Goal: Information Seeking & Learning: Learn about a topic

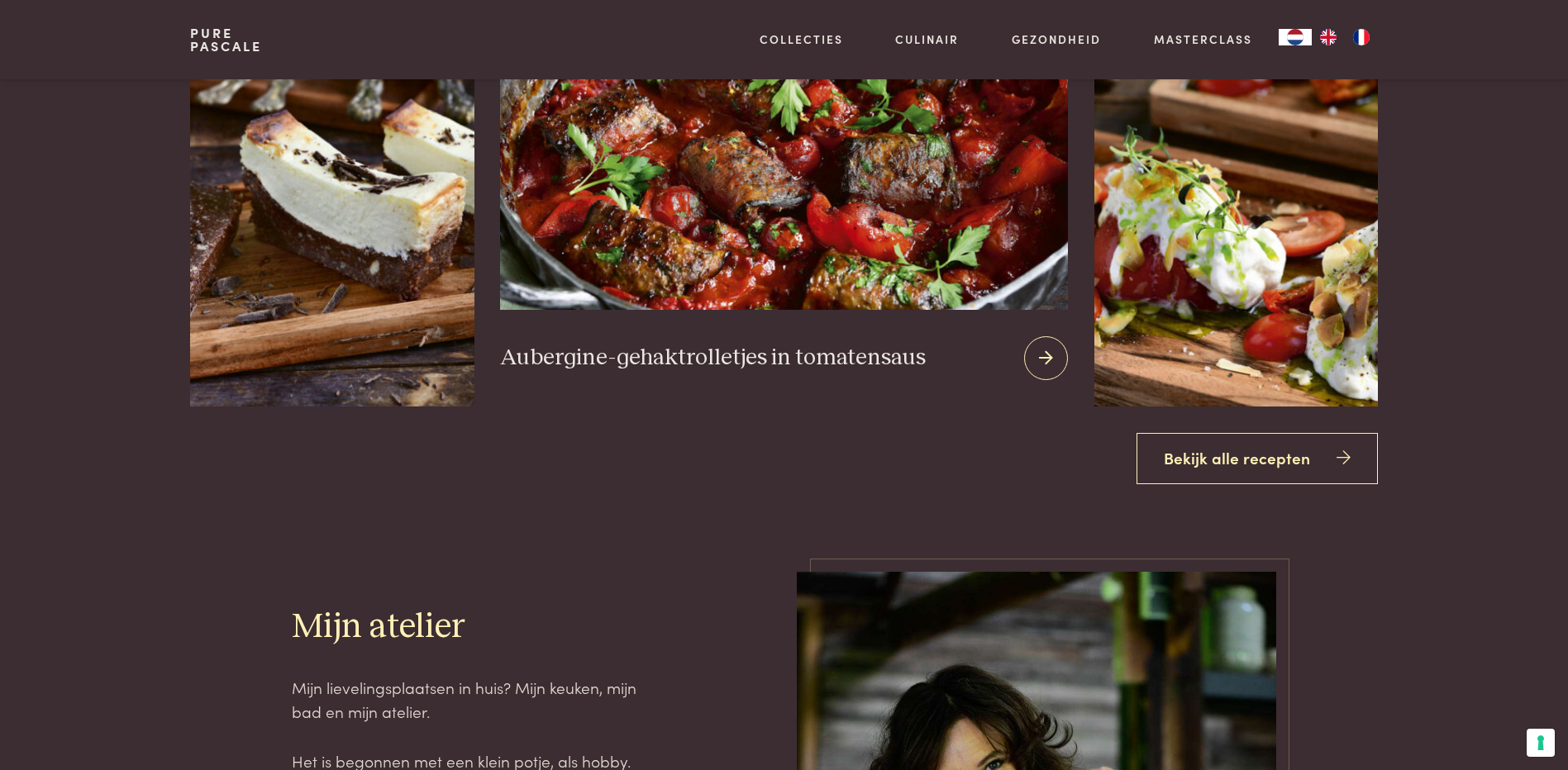
scroll to position [2479, 0]
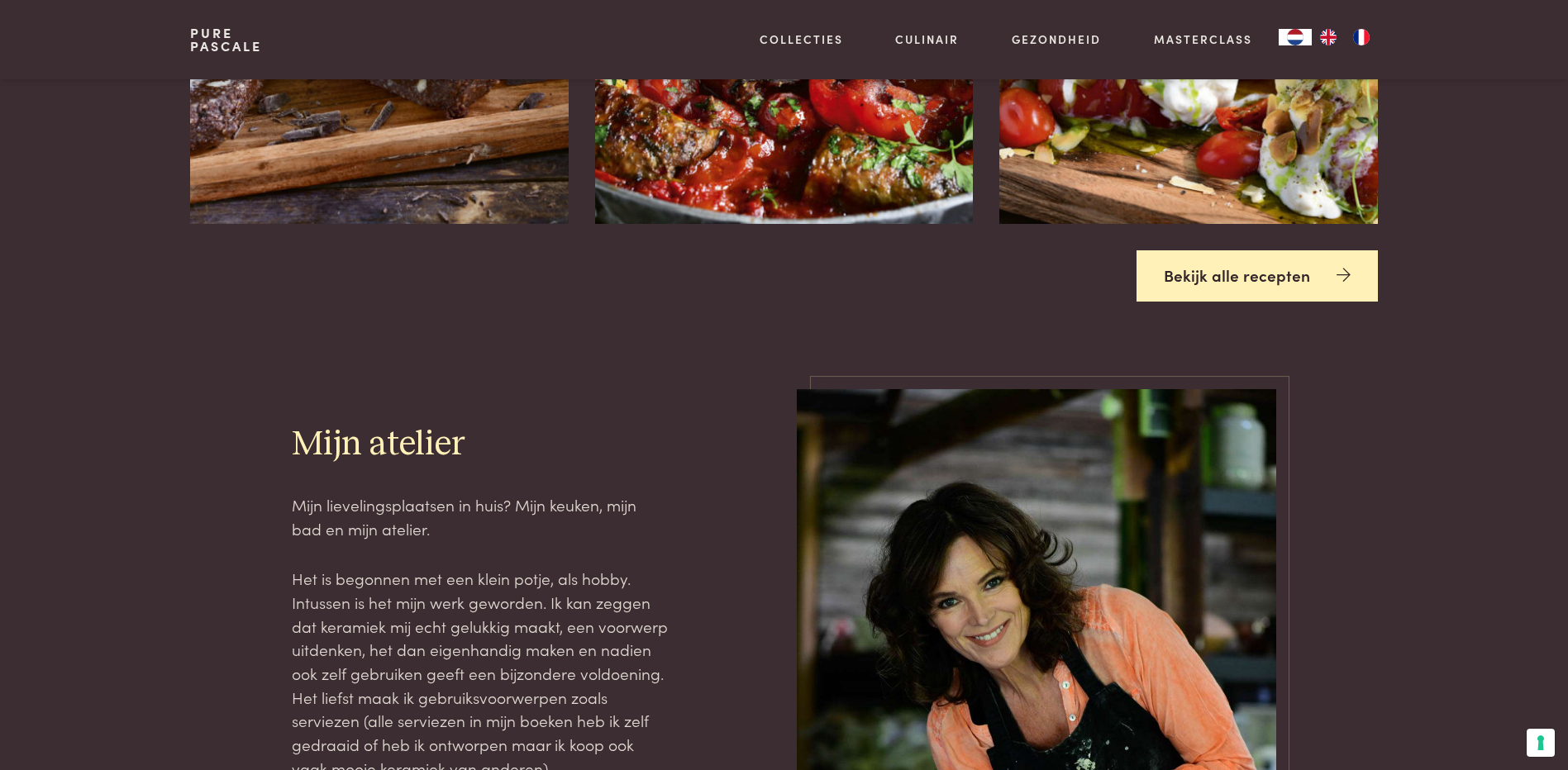
click at [1207, 272] on link "Bekijk alle recepten" at bounding box center [1257, 277] width 242 height 52
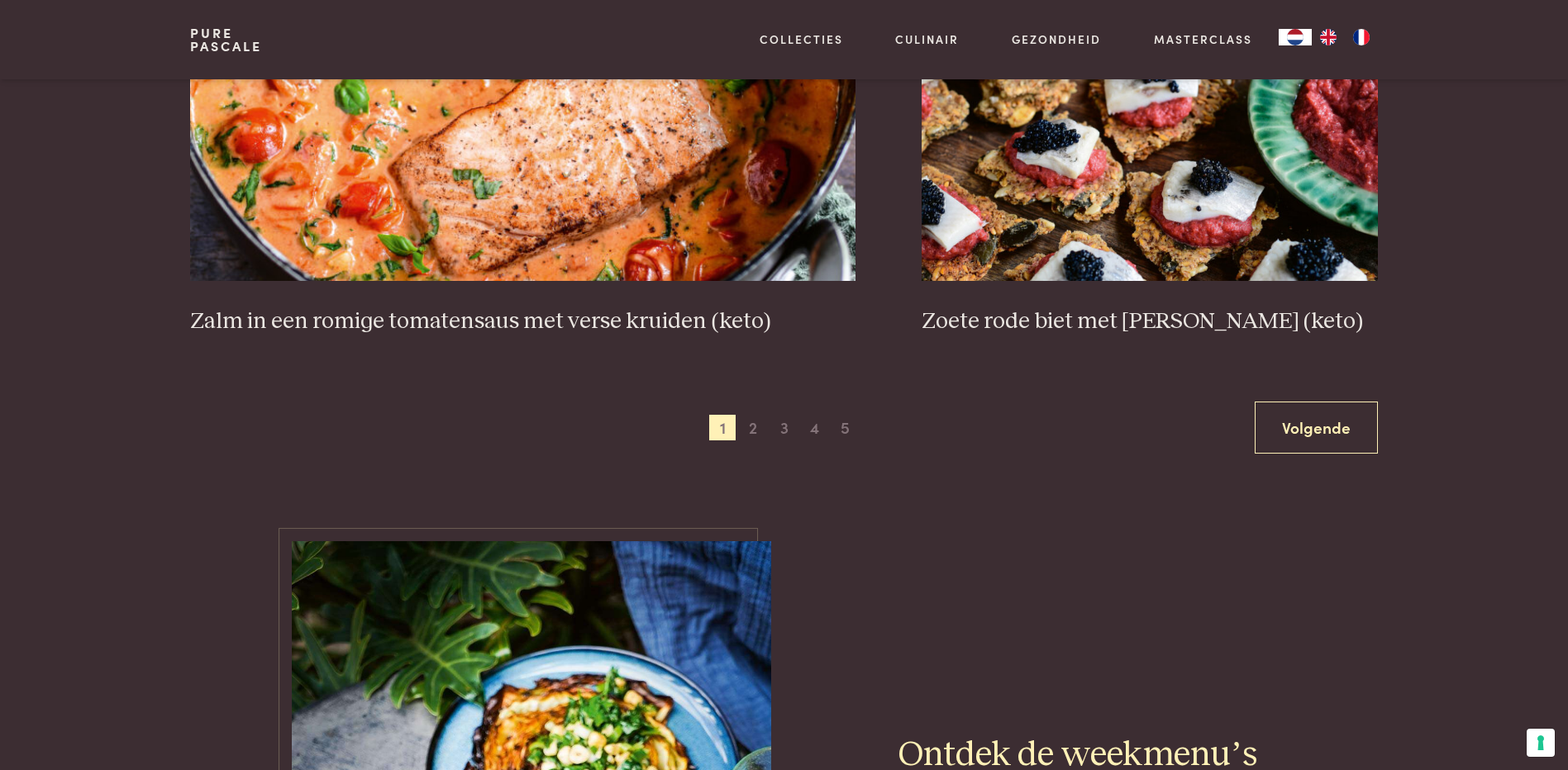
scroll to position [3140, 0]
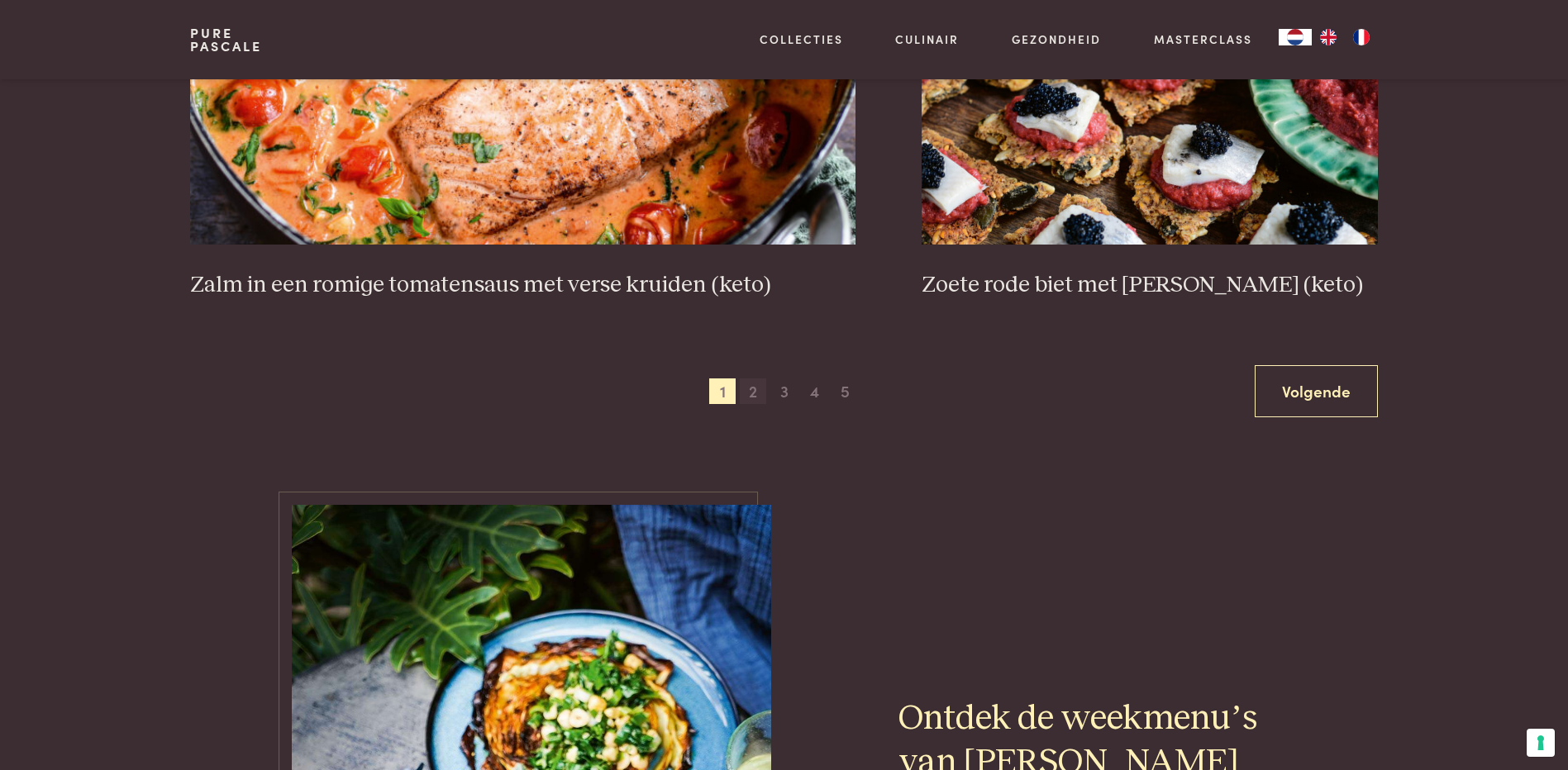
click at [756, 387] on span "2" at bounding box center [753, 392] width 26 height 26
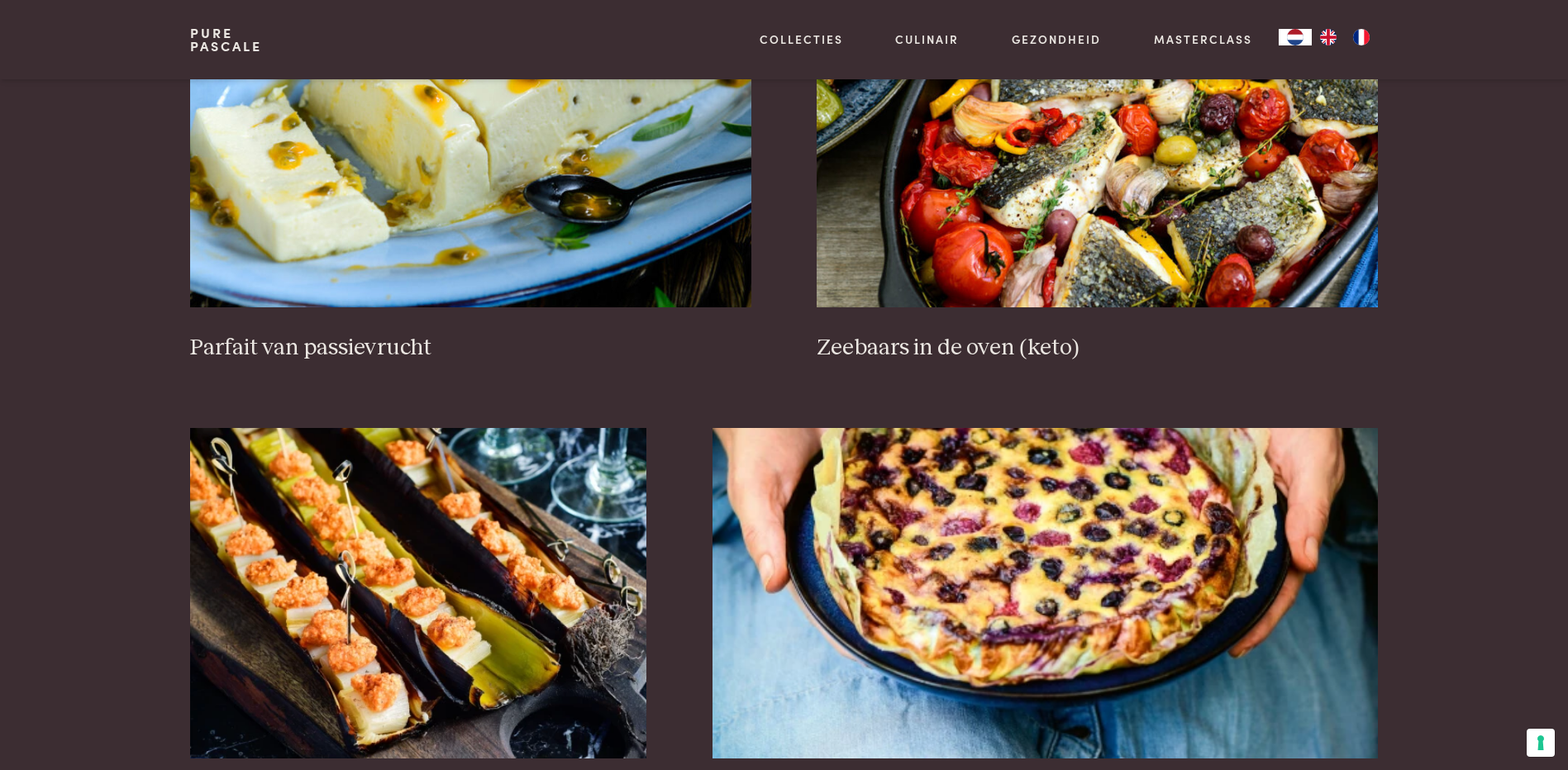
scroll to position [131, 0]
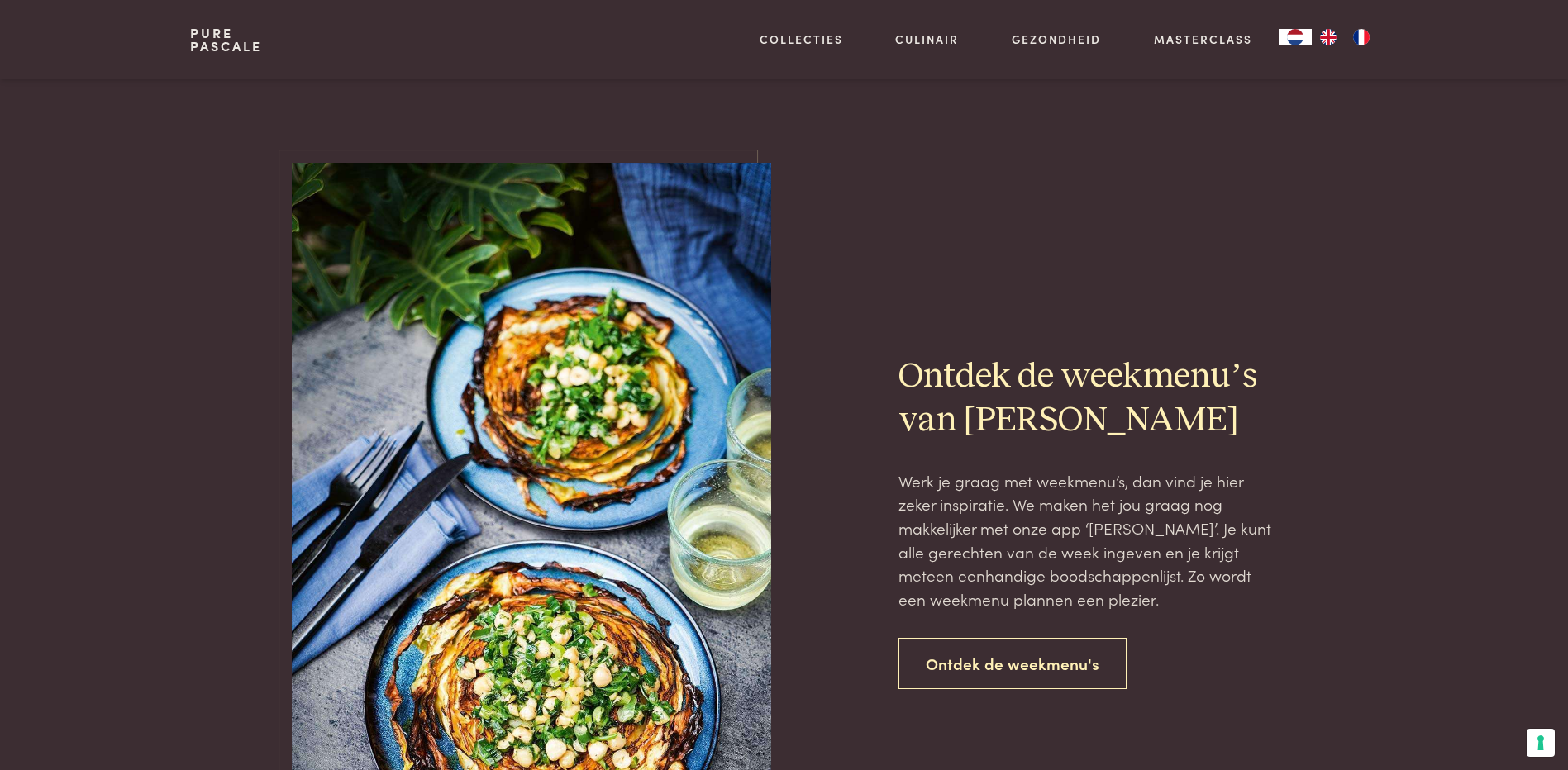
scroll to position [3121, 0]
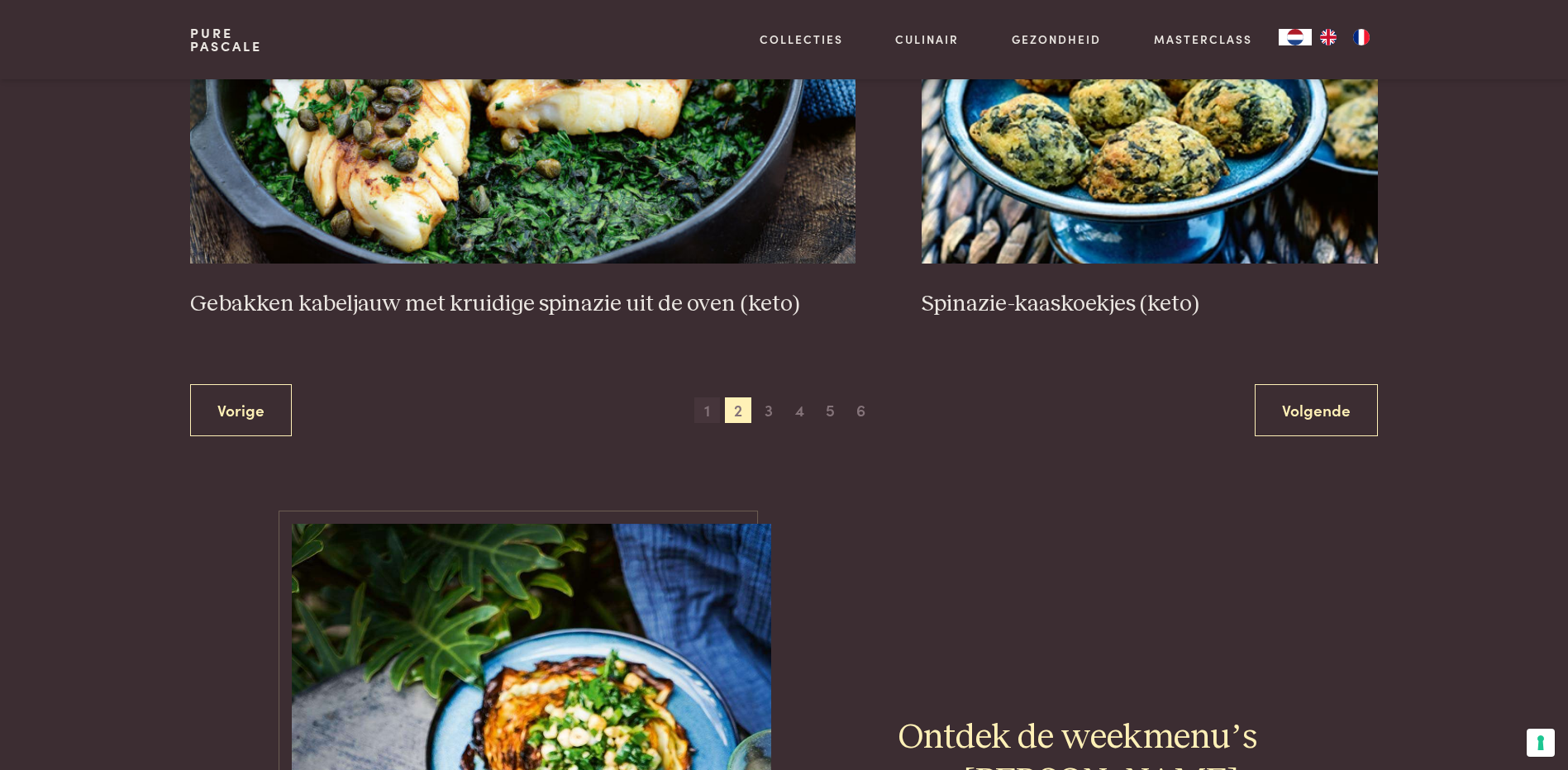
click at [709, 414] on span "1" at bounding box center [708, 410] width 26 height 26
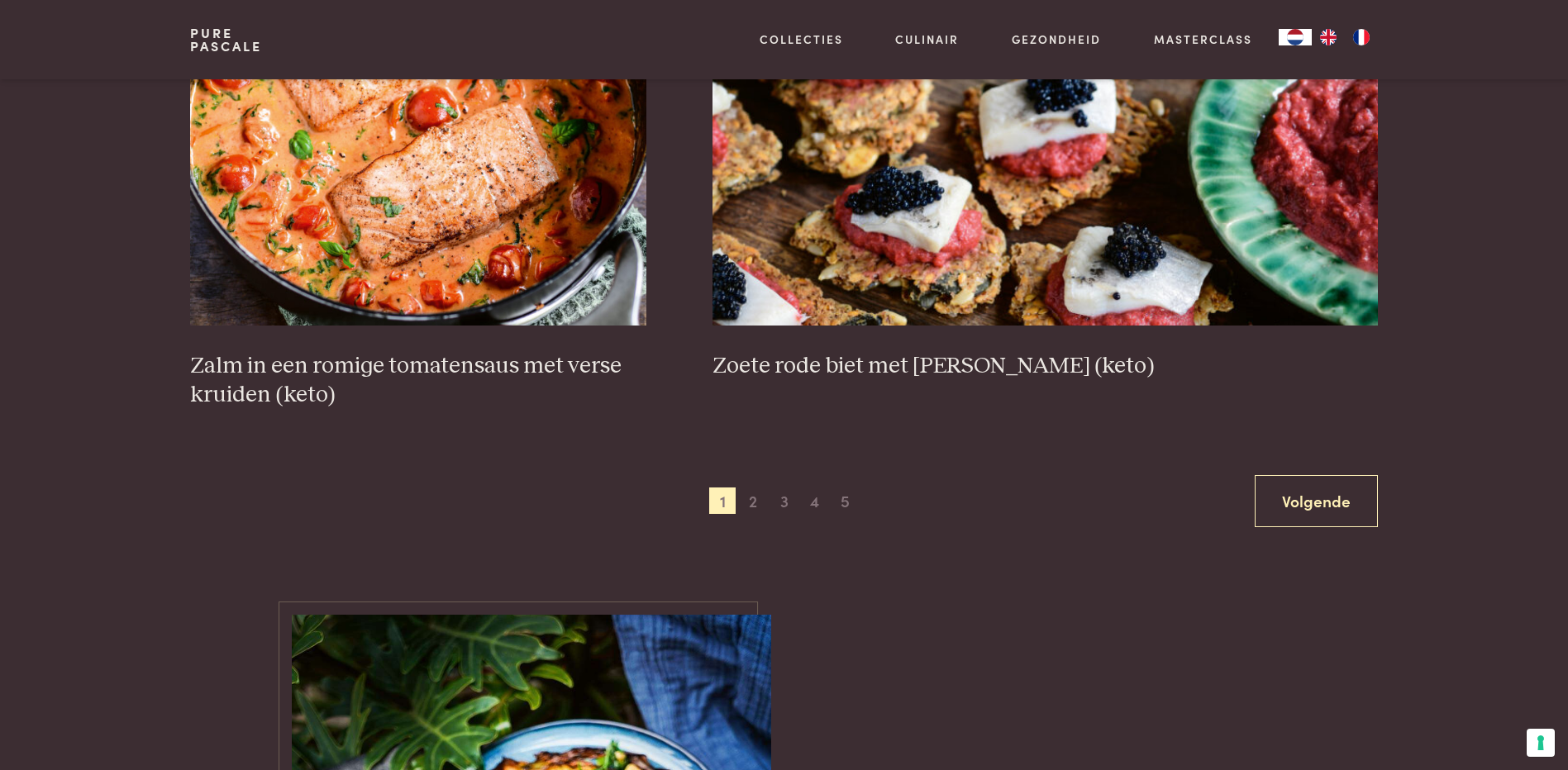
scroll to position [2610, 0]
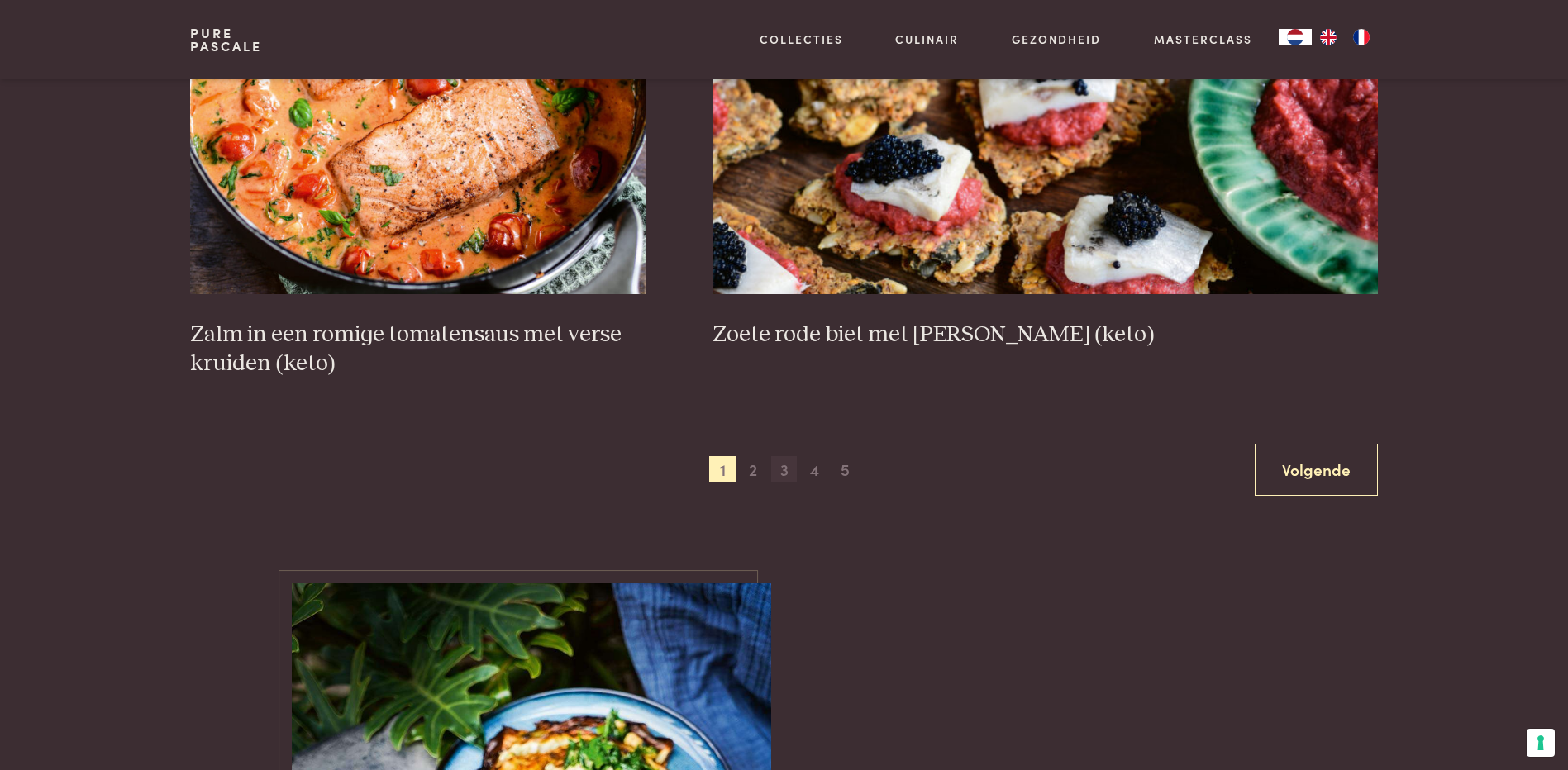
click at [782, 469] on span "3" at bounding box center [784, 469] width 26 height 26
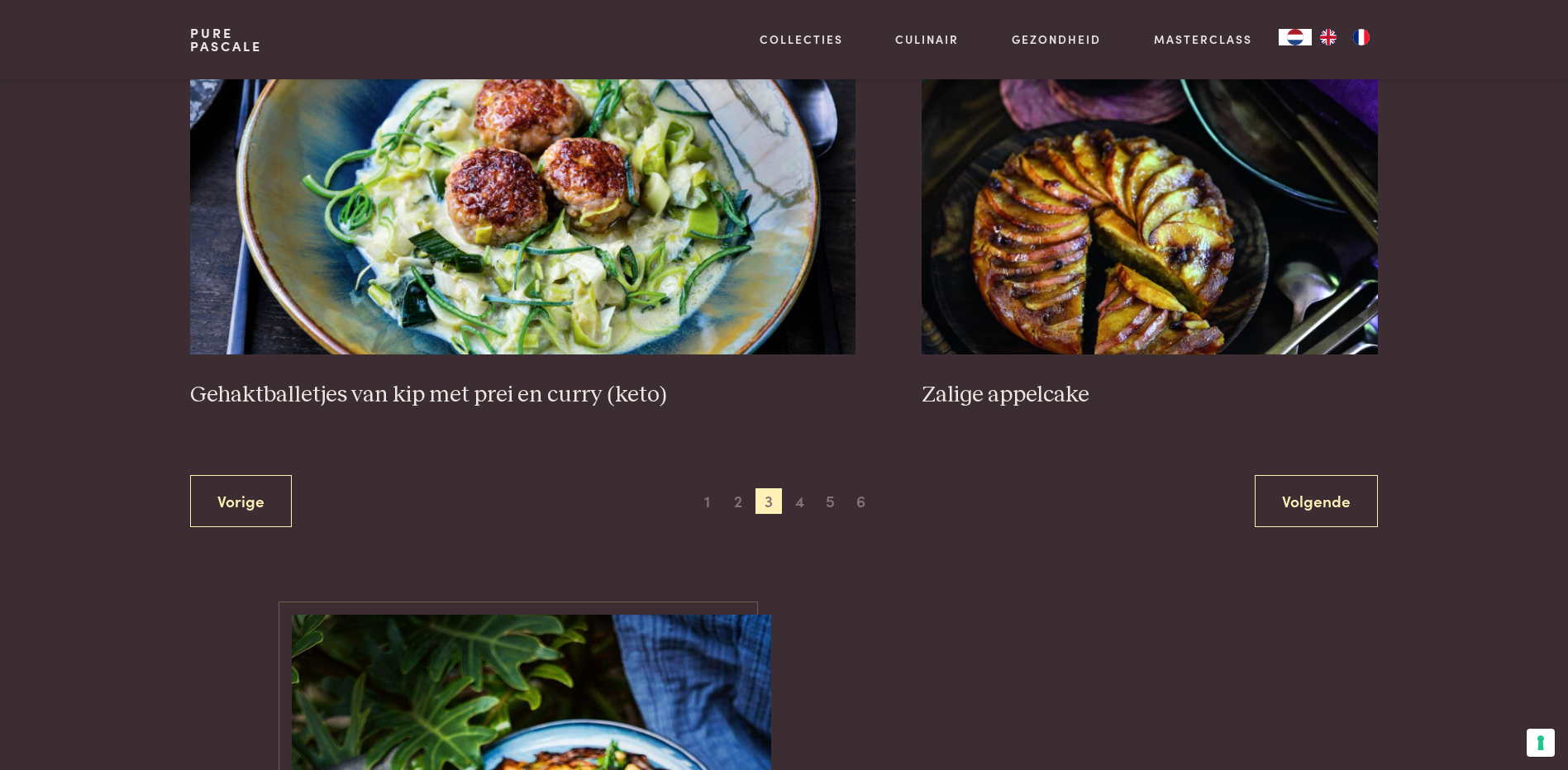
scroll to position [3106, 0]
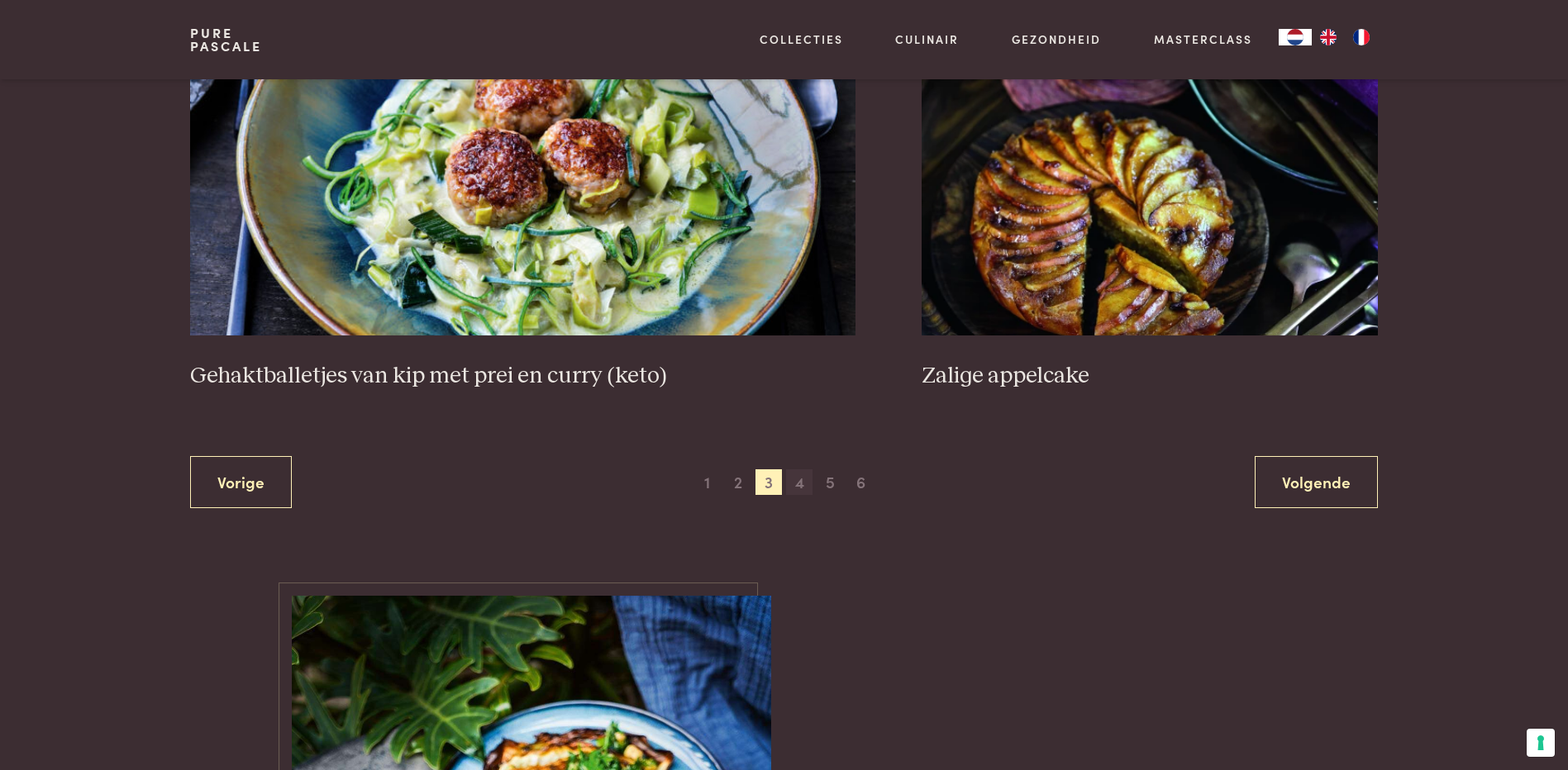
click at [798, 476] on span "4" at bounding box center [799, 482] width 26 height 26
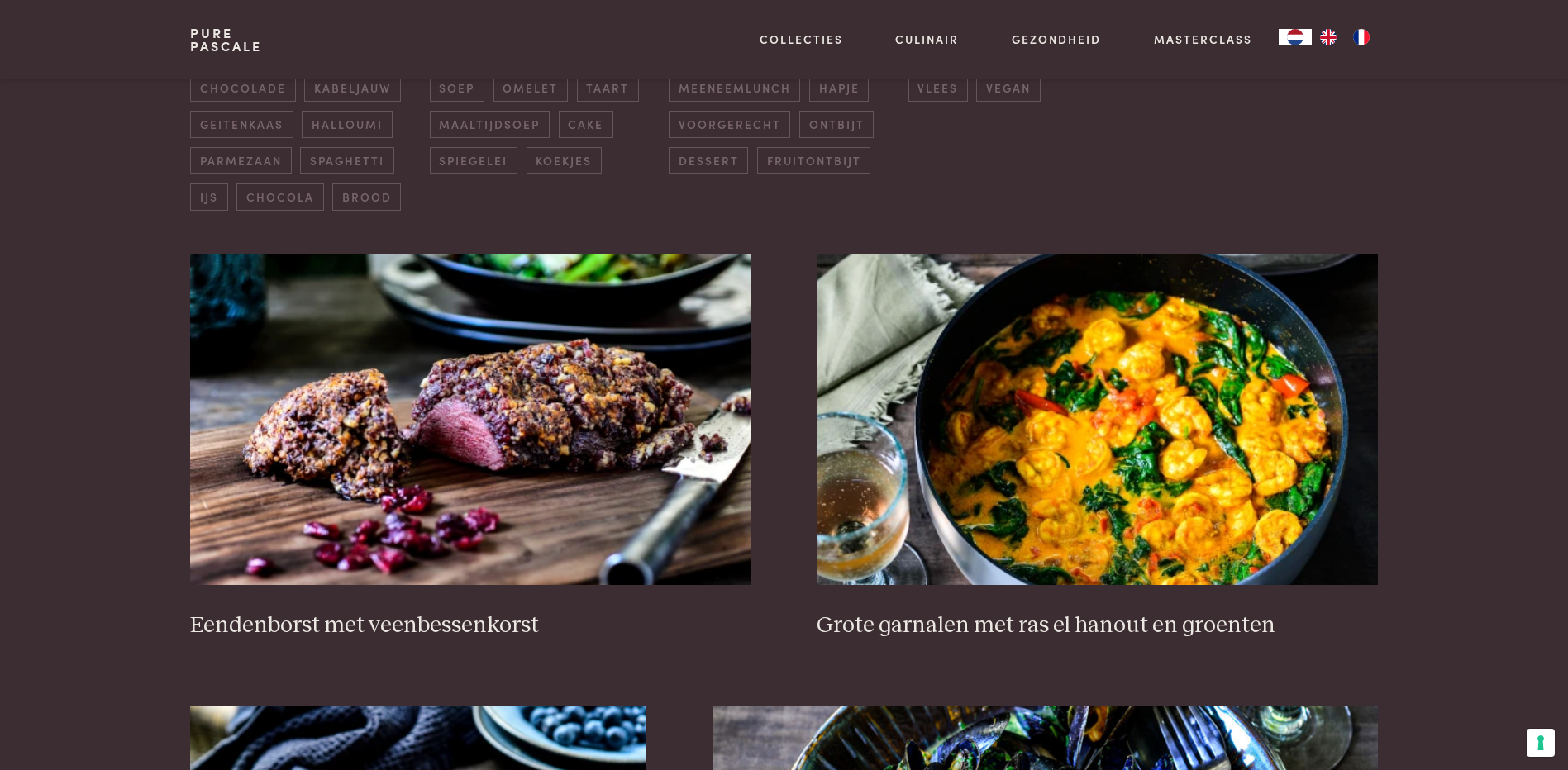
scroll to position [544, 0]
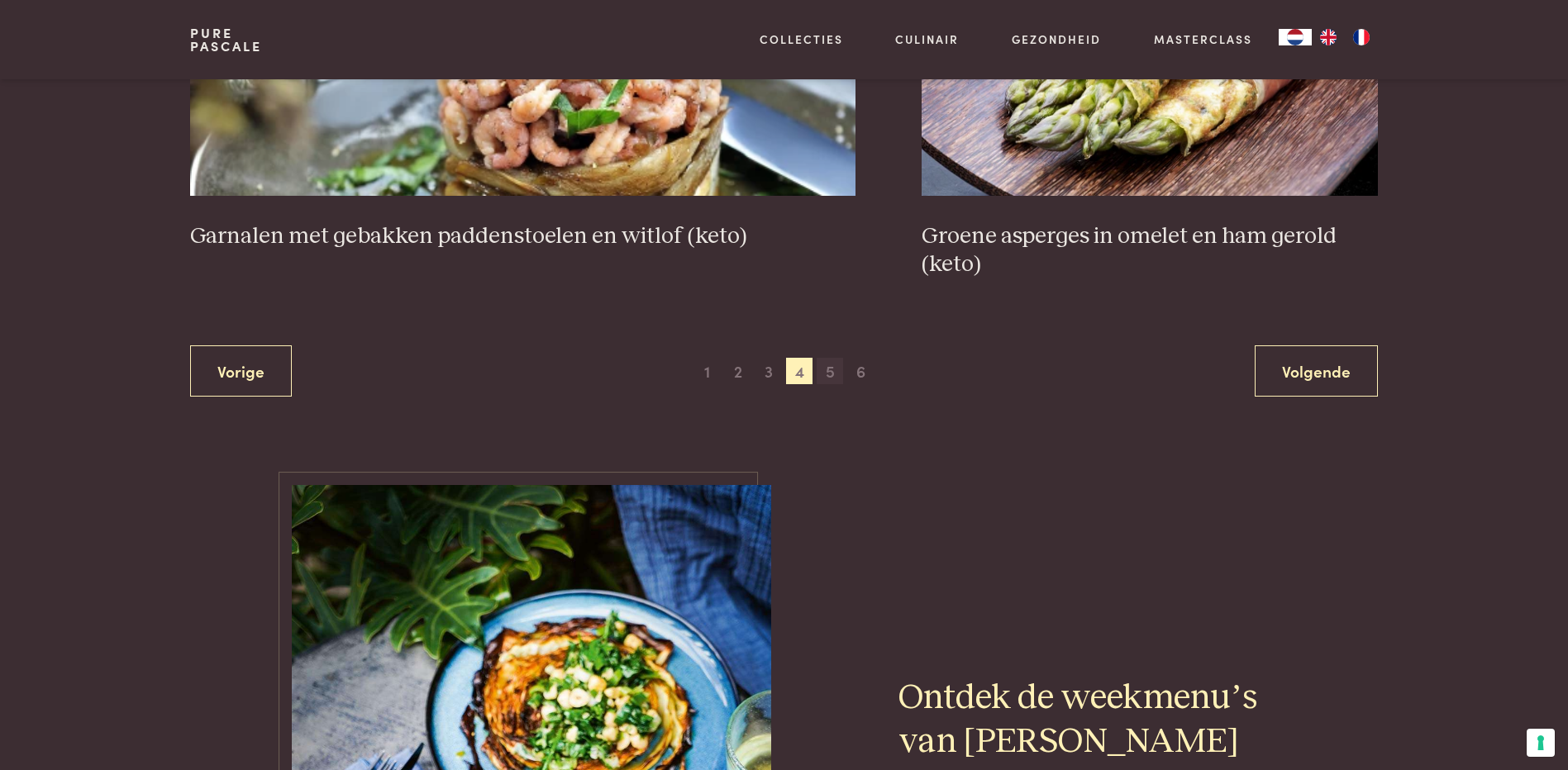
click at [826, 373] on span "5" at bounding box center [830, 371] width 26 height 26
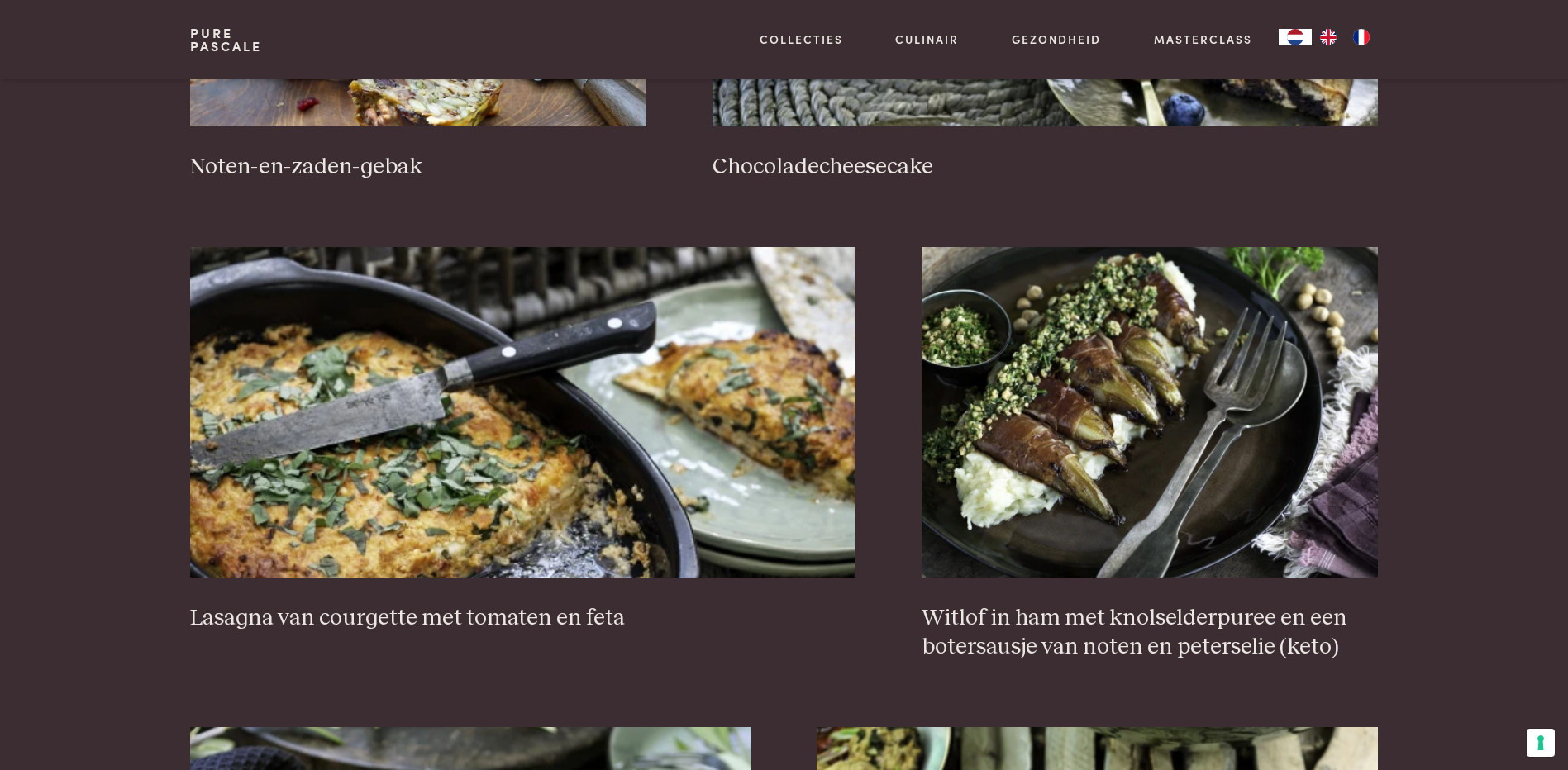
scroll to position [1453, 0]
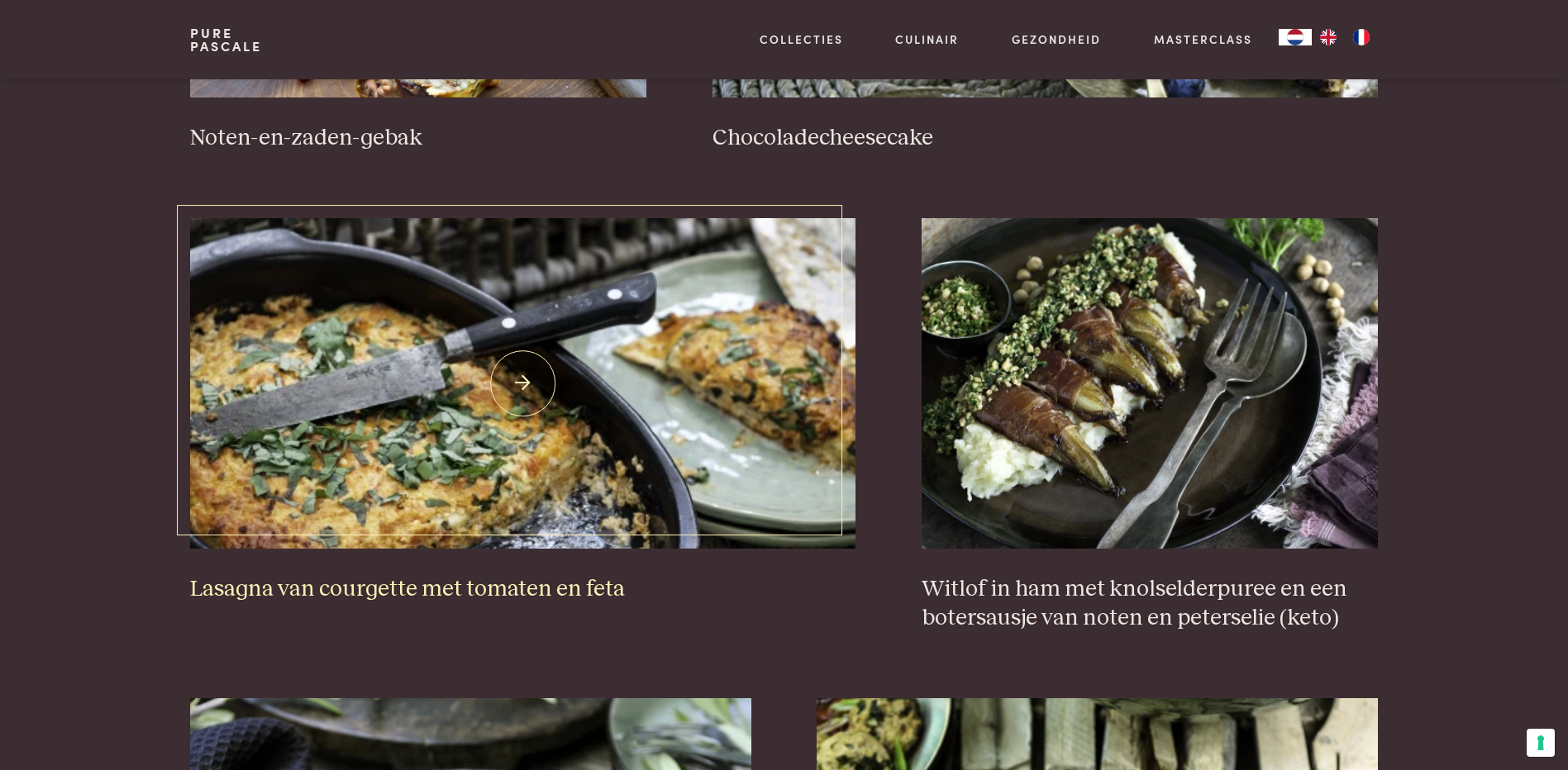
click at [436, 584] on h3 "Lasagna van courgette met tomaten en feta" at bounding box center [523, 589] width 666 height 29
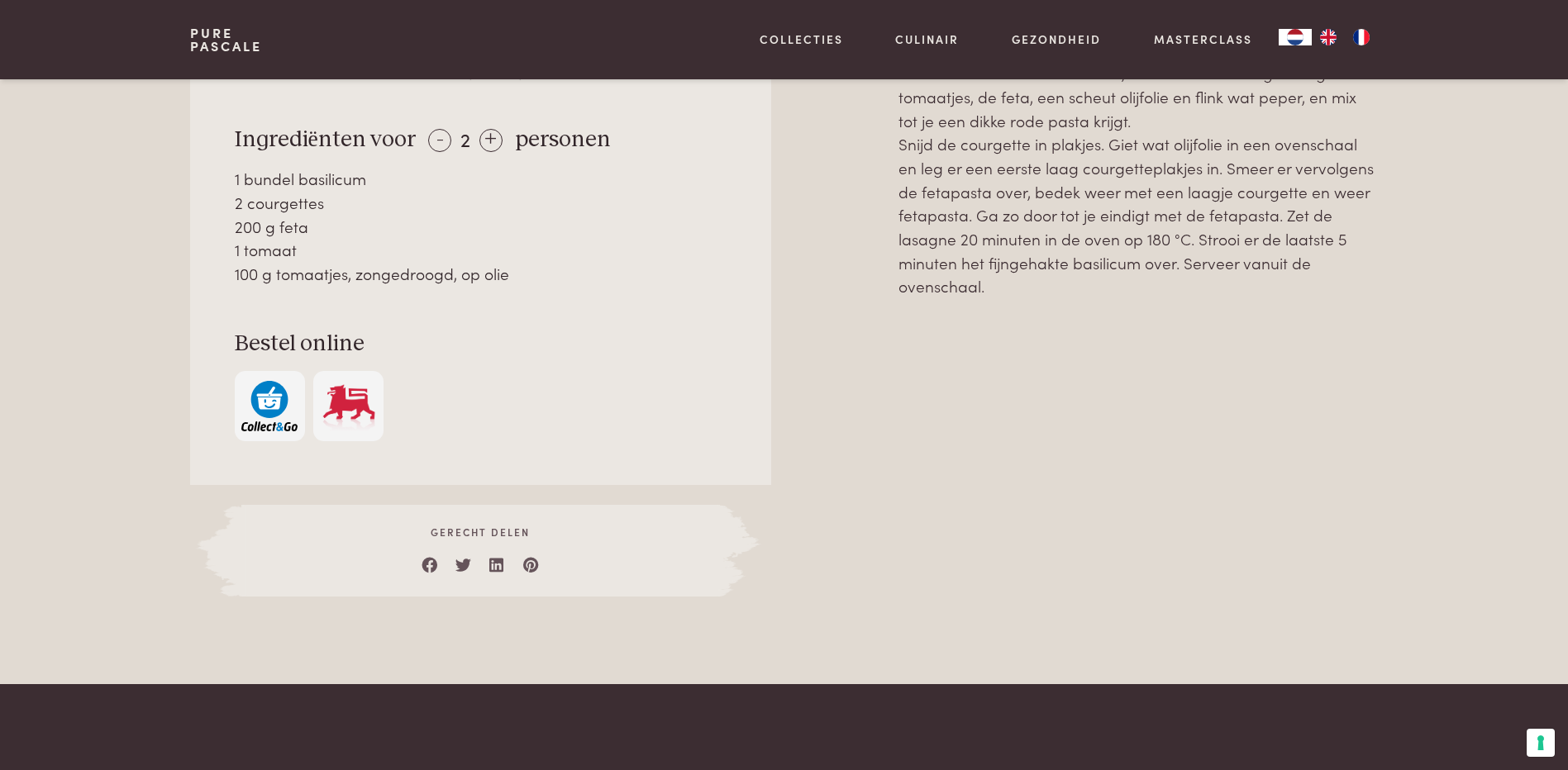
scroll to position [661, 0]
